Goal: Task Accomplishment & Management: Manage account settings

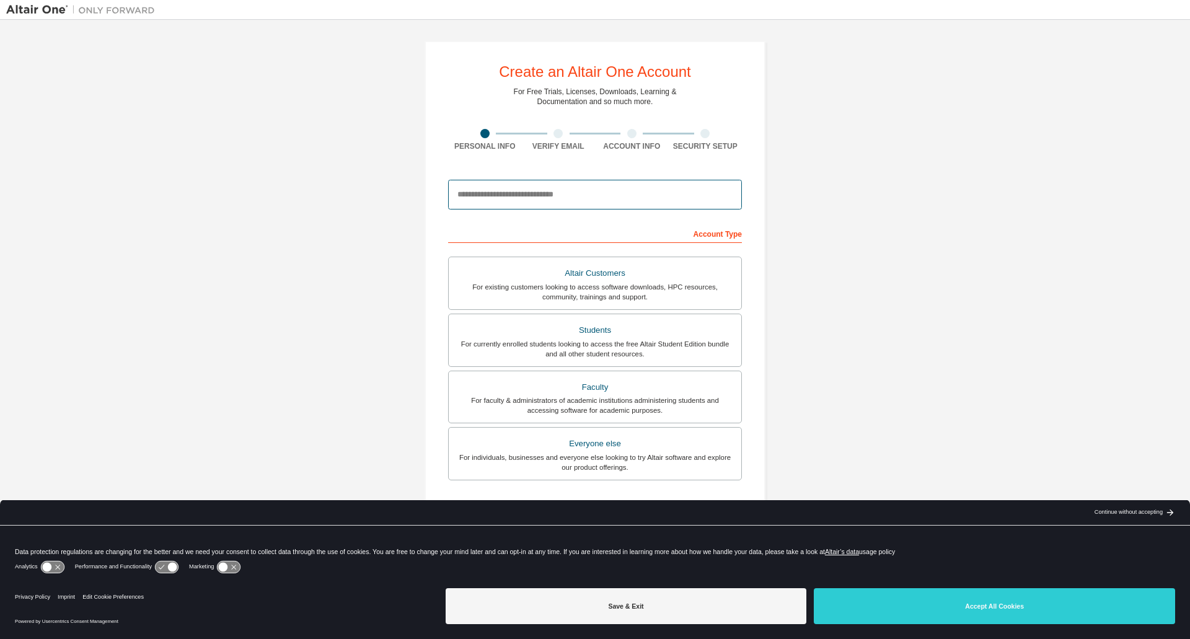
click at [481, 199] on input "email" at bounding box center [595, 195] width 294 height 30
type input "**********"
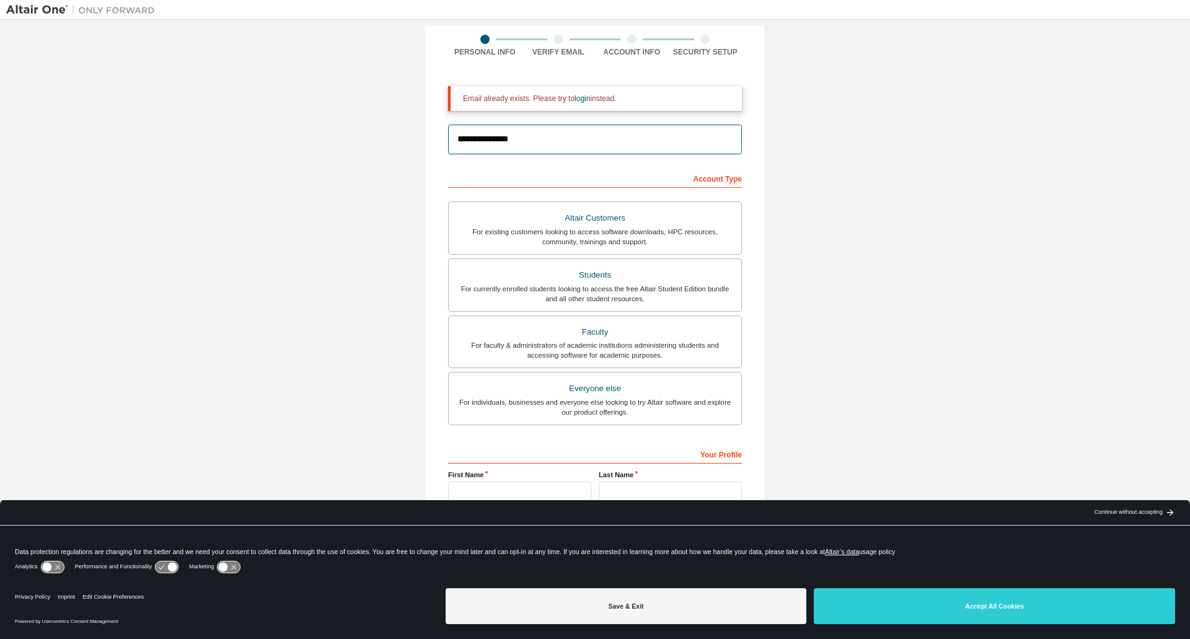
scroll to position [125, 0]
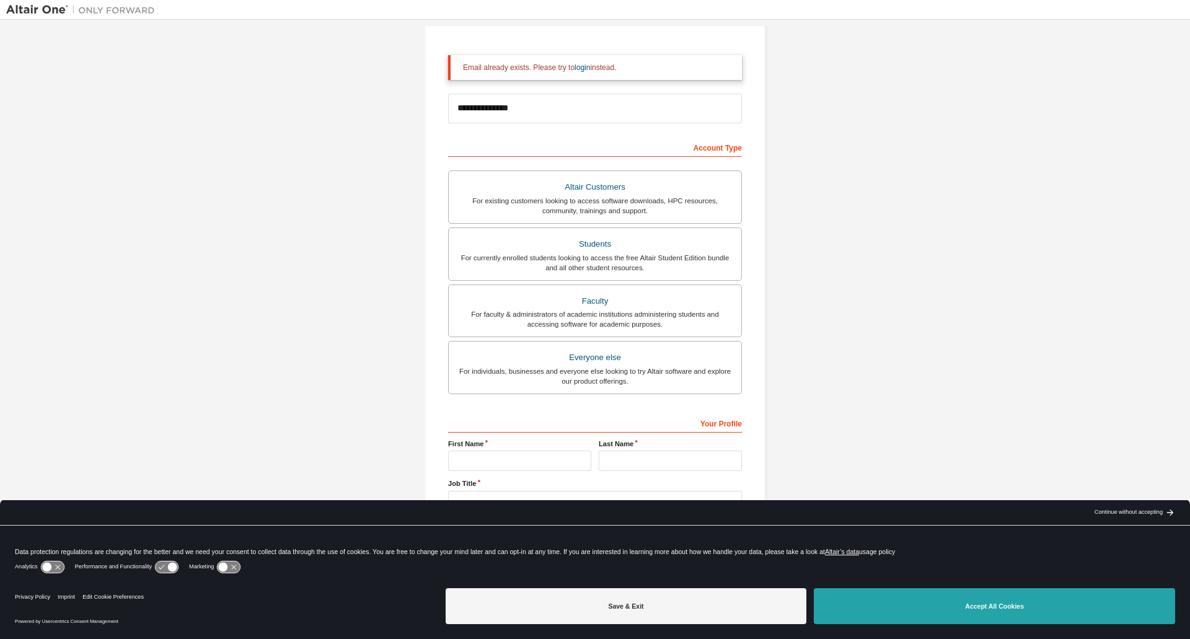
click at [1005, 603] on button "Accept All Cookies" at bounding box center [993, 606] width 361 height 36
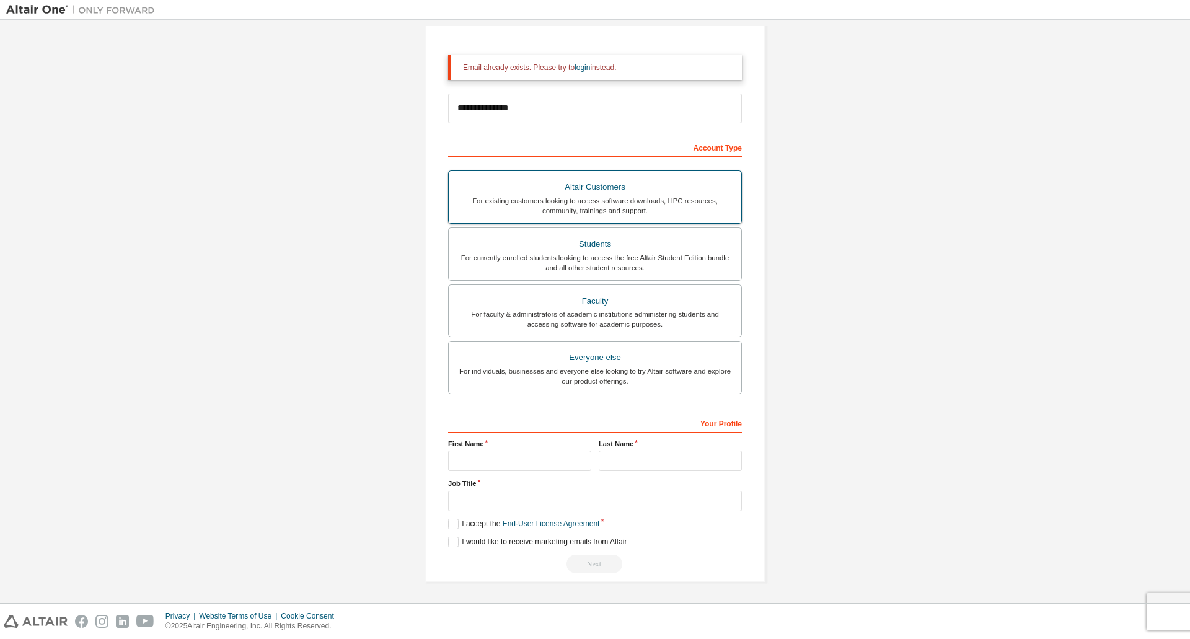
click at [595, 206] on div "For existing customers looking to access software downloads, HPC resources, com…" at bounding box center [595, 206] width 278 height 20
click at [616, 317] on div "For faculty & administrators of academic institutions administering students an…" at bounding box center [595, 319] width 278 height 20
click at [448, 525] on label "I accept the Academic End-User License Agreement" at bounding box center [539, 524] width 183 height 11
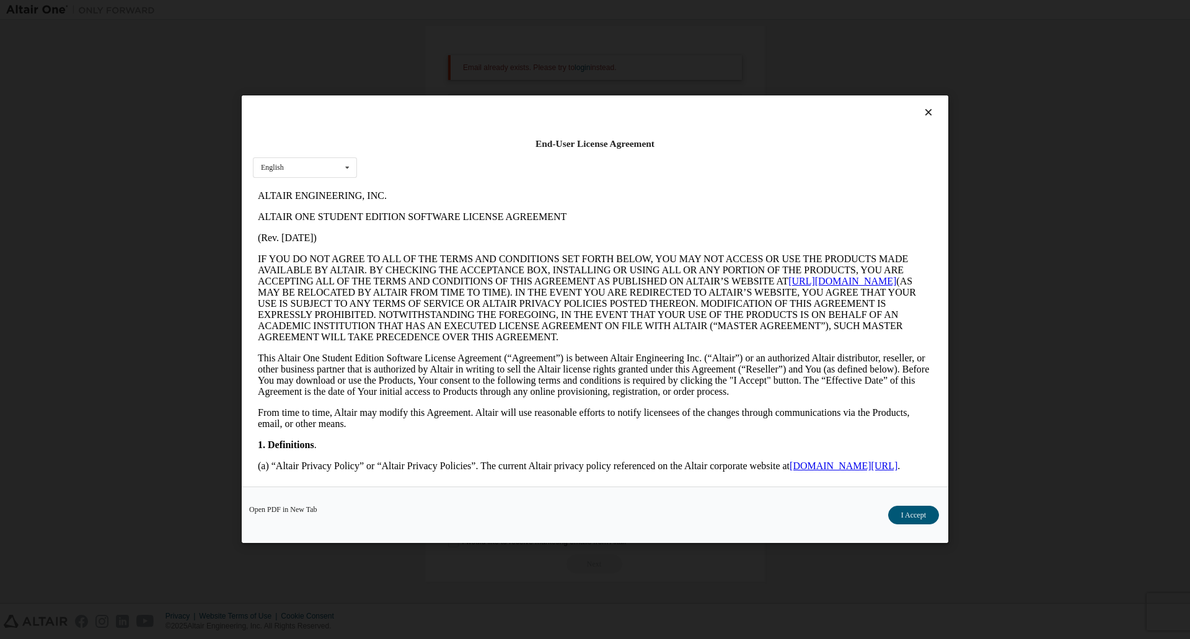
scroll to position [0, 0]
click at [927, 108] on icon at bounding box center [928, 112] width 13 height 11
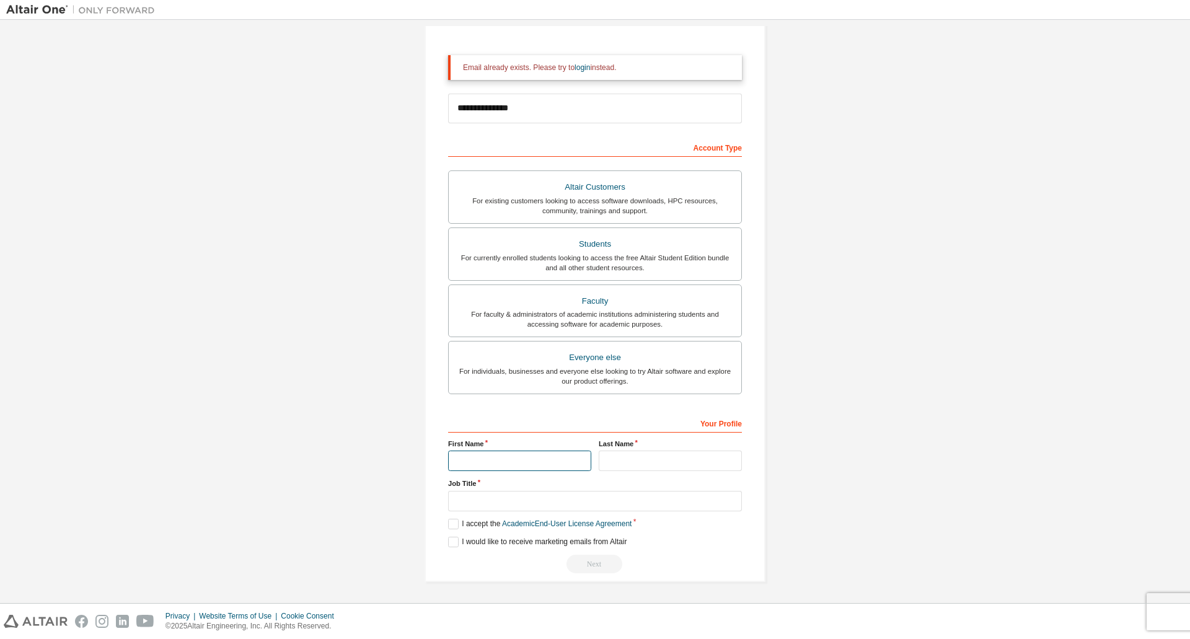
click at [503, 464] on input "text" at bounding box center [519, 460] width 143 height 20
type input "******"
click at [638, 460] on input "text" at bounding box center [670, 460] width 143 height 20
type input "*****"
click at [546, 494] on input "text" at bounding box center [595, 501] width 294 height 20
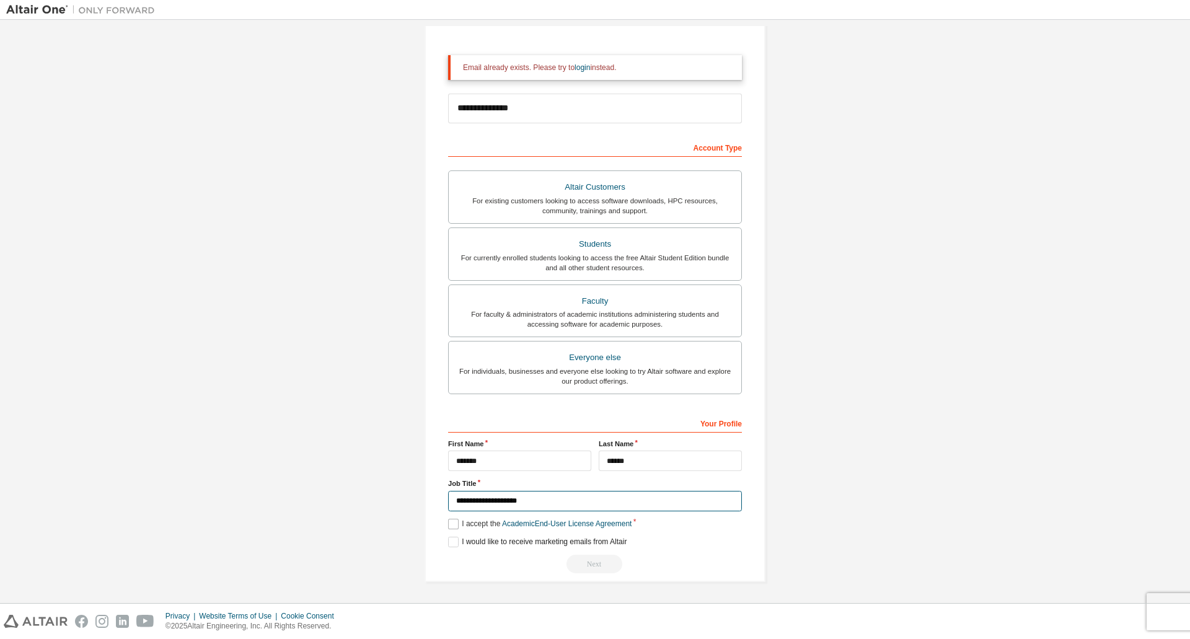
type input "**********"
click at [448, 525] on label "I accept the Academic End-User License Agreement" at bounding box center [539, 524] width 183 height 11
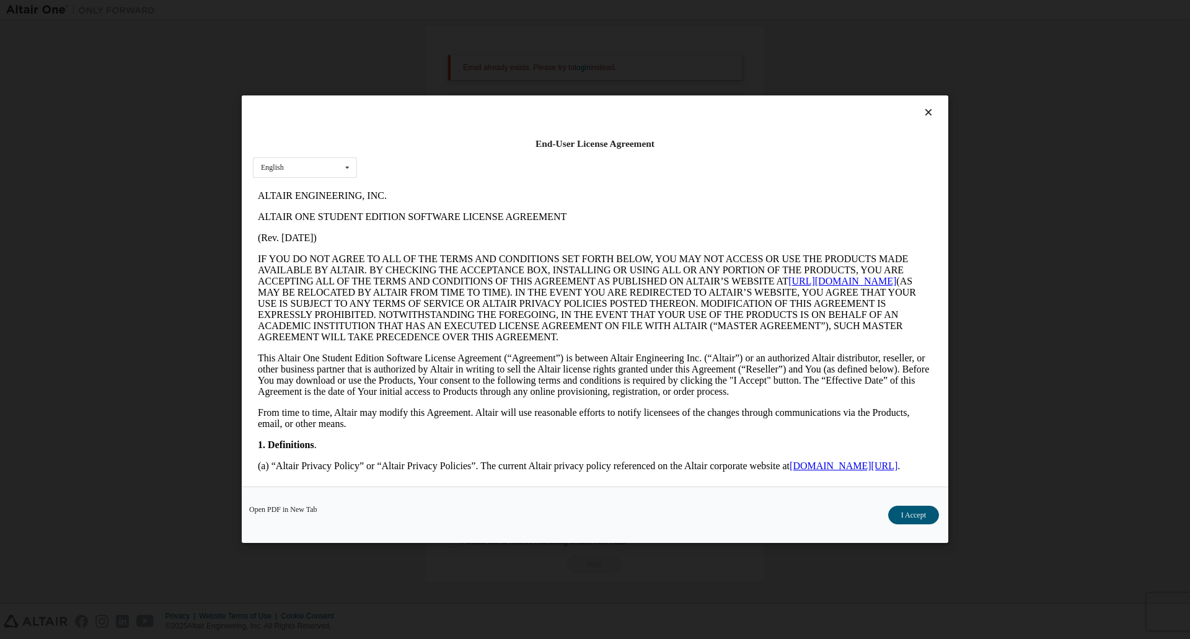
scroll to position [1835, 0]
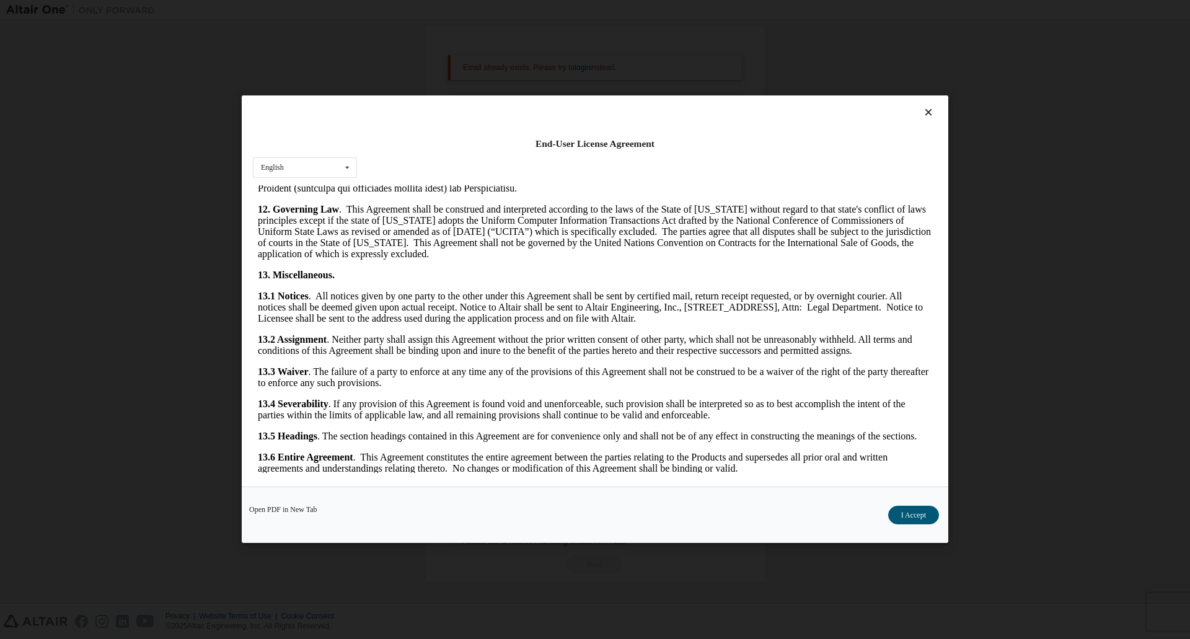
drag, startPoint x: 934, startPoint y: 203, endPoint x: 1246, endPoint y: 709, distance: 594.4
click at [921, 514] on button "I Accept" at bounding box center [913, 515] width 51 height 19
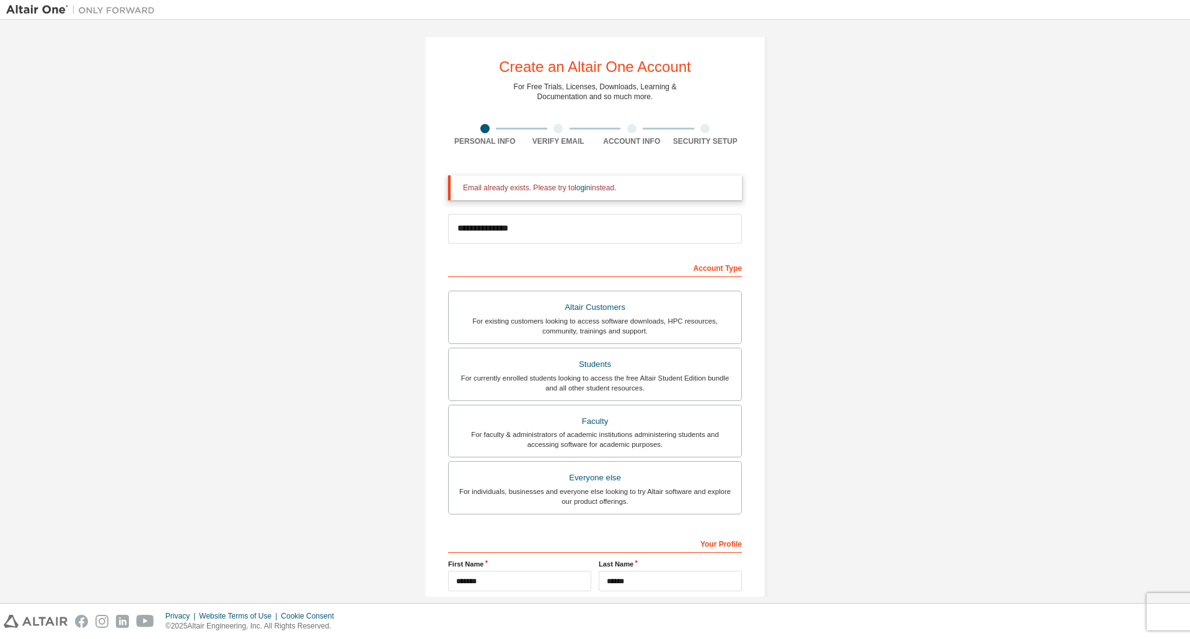
scroll to position [0, 0]
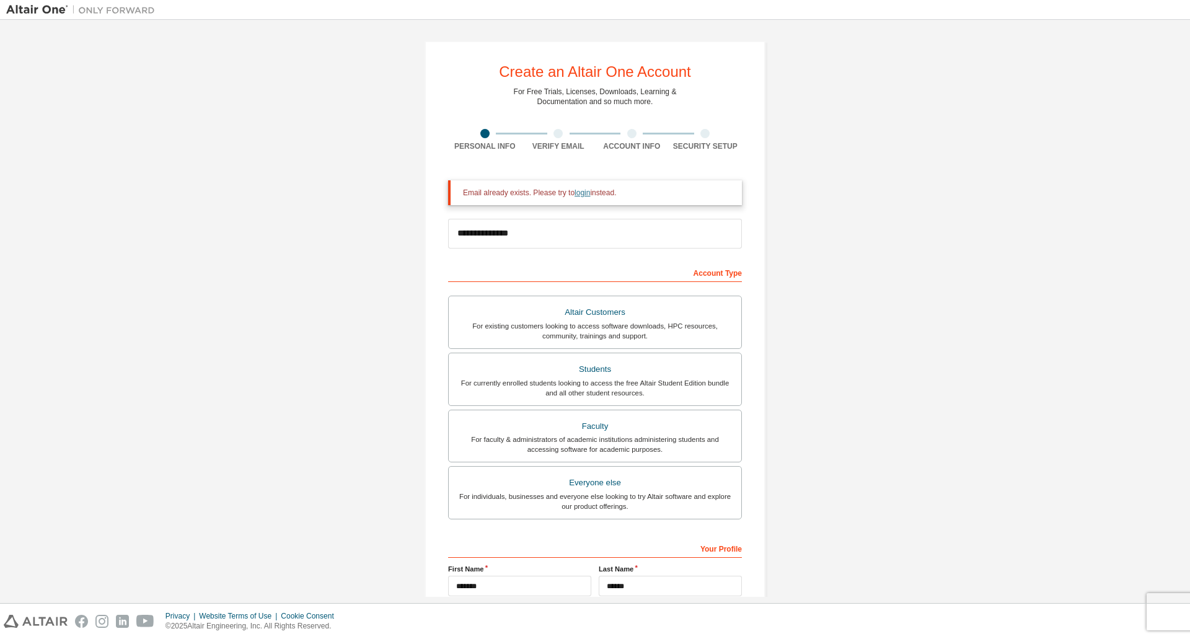
click at [574, 195] on link "login" at bounding box center [581, 192] width 15 height 9
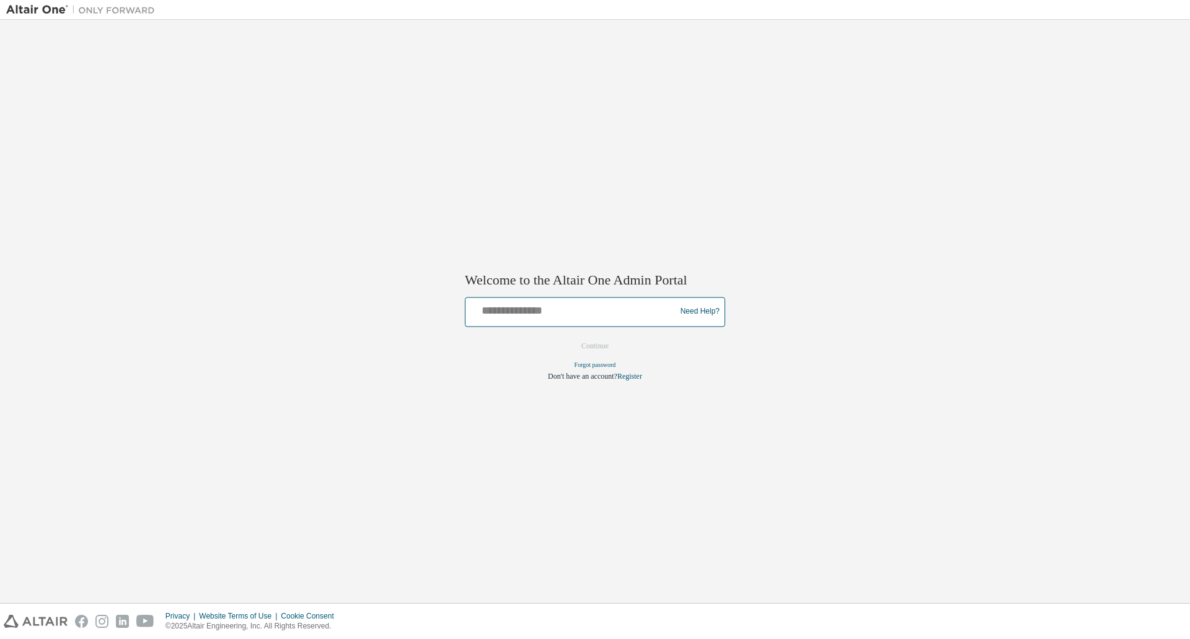
click at [514, 312] on input "text" at bounding box center [572, 309] width 204 height 18
type input "**********"
click at [597, 343] on button "Continue" at bounding box center [594, 345] width 53 height 19
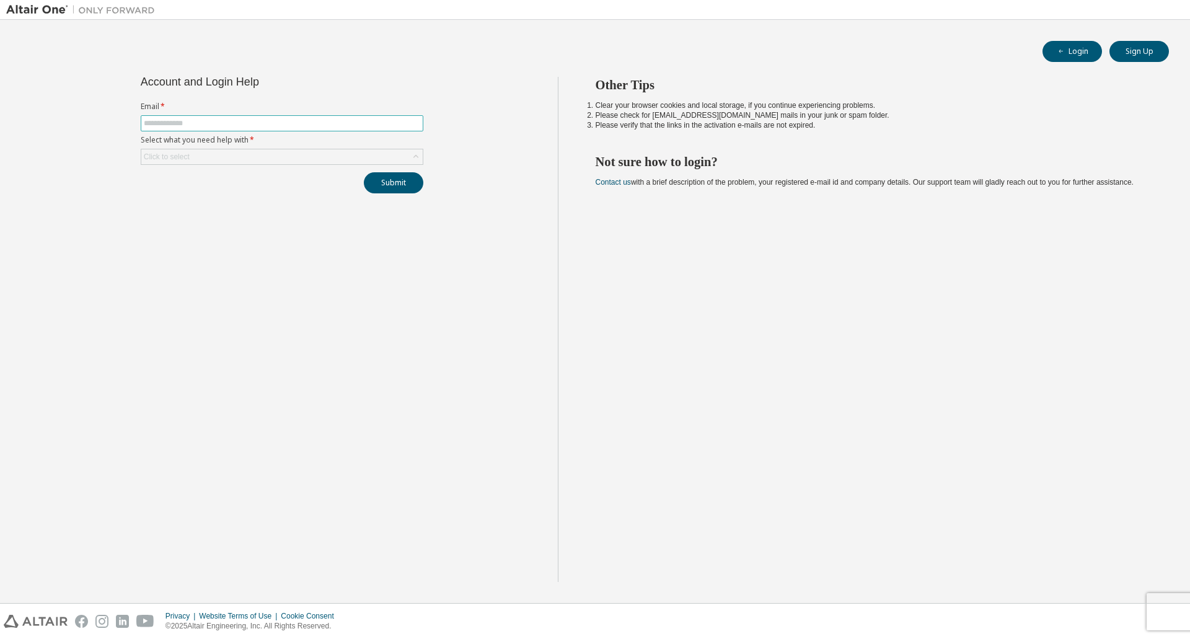
click at [413, 123] on input "text" at bounding box center [282, 123] width 276 height 10
type input "**********"
click at [224, 149] on div "Click to select" at bounding box center [282, 157] width 283 height 16
click at [224, 155] on div "Click to select" at bounding box center [281, 156] width 281 height 15
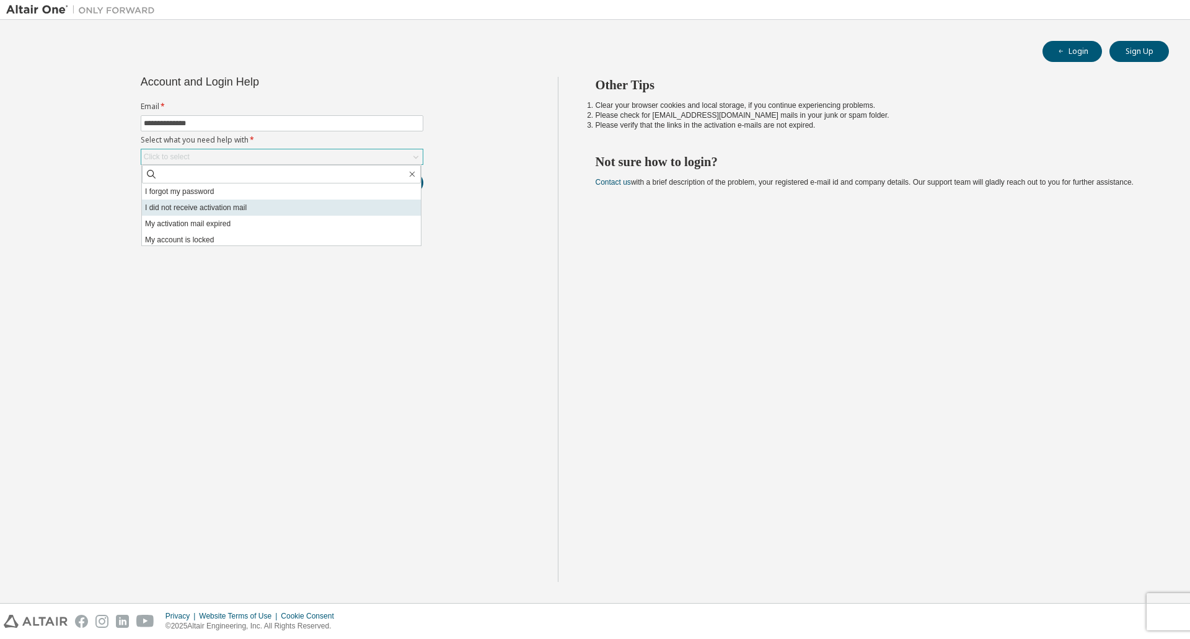
click at [205, 208] on li "I did not receive activation mail" at bounding box center [281, 208] width 279 height 16
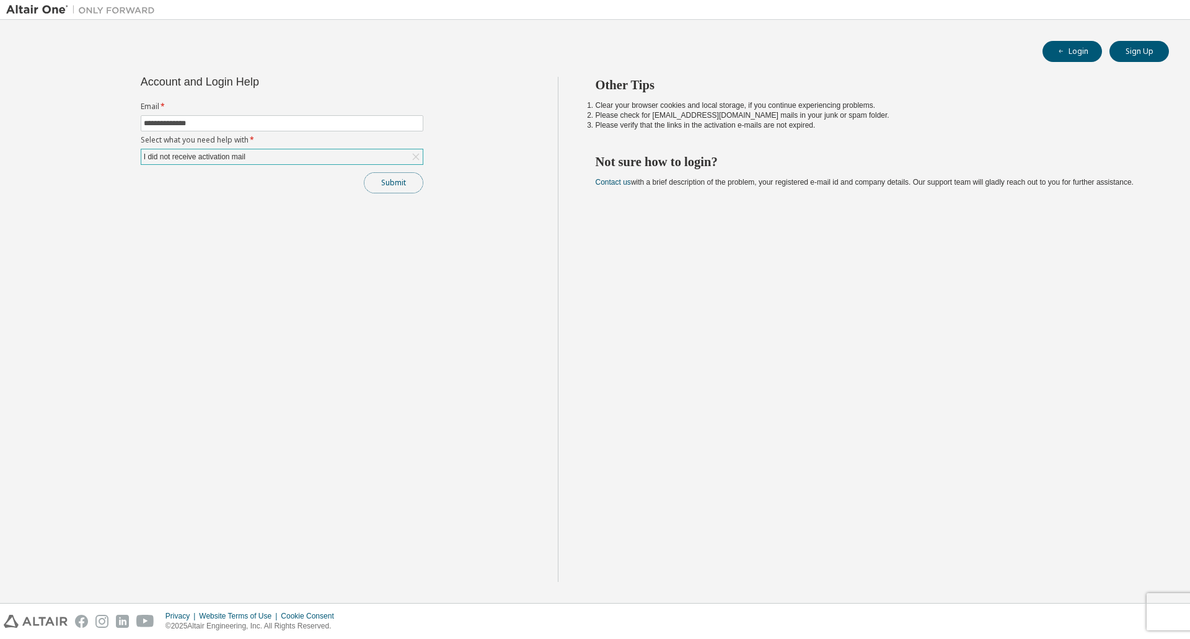
click at [398, 183] on button "Submit" at bounding box center [393, 182] width 59 height 21
click at [389, 179] on button "Submit" at bounding box center [393, 182] width 59 height 21
